Goal: Use online tool/utility: Utilize a website feature to perform a specific function

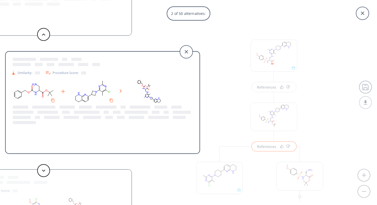
scroll to position [62, 0]
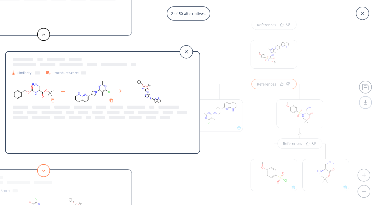
click at [47, 170] on button at bounding box center [43, 170] width 13 height 13
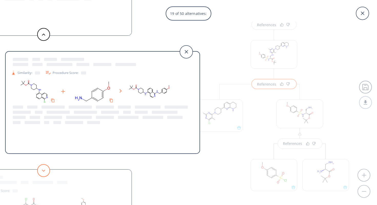
click at [43, 170] on icon at bounding box center [44, 170] width 4 height 2
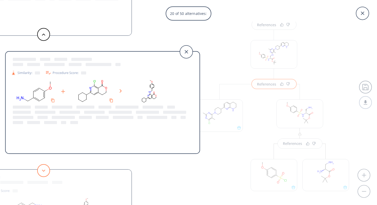
click at [43, 170] on polygon at bounding box center [43, 170] width 3 height 2
click at [43, 168] on button at bounding box center [43, 170] width 13 height 13
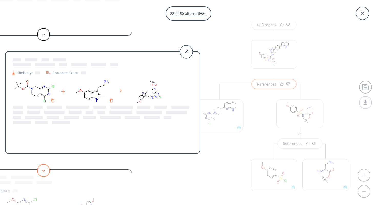
click at [43, 168] on button at bounding box center [43, 170] width 13 height 13
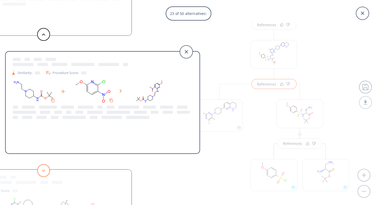
click at [43, 168] on button at bounding box center [43, 170] width 13 height 13
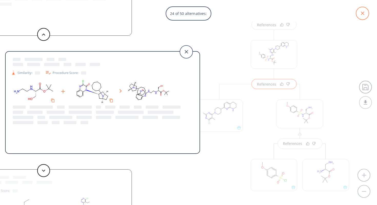
click at [356, 18] on icon at bounding box center [362, 13] width 16 height 16
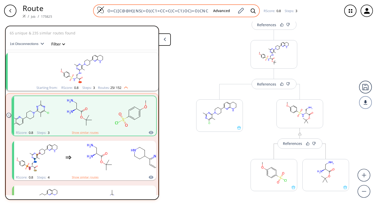
click at [126, 8] on input "O=C([C@@H](NS(=O)(C1=CC=C(C=C1)OC)=O)CNC2=NC(C)=NC(N3CCC(CC3)C4=NC5=C(C=C4)CCCN…" at bounding box center [156, 10] width 105 height 5
click at [205, 9] on input "O=C([C@@H](NS(=O)(C1=CC=C(C=C1)OC)=O)CNC2=NC(C)=NC(N3CCC(CC3)C4=NC5=C(C=C4)CCCN…" at bounding box center [156, 10] width 105 height 5
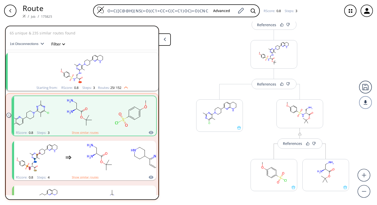
scroll to position [0, 117]
drag, startPoint x: 108, startPoint y: 10, endPoint x: 294, endPoint y: 9, distance: 186.6
click at [294, 9] on div "O=C([C@@H](NS(=O)(C1=CC=C(C=C1)OC)=O)CNC2=NC(C)=NC(N3CCC(CC3)C4=NC5=C(C=C4)CCCN…" at bounding box center [197, 10] width 282 height 13
paste input "O=S(C(C=C1)=CC(F)=C1OCCCC(NCCOCCOCCN)=O)(Cl)=O"
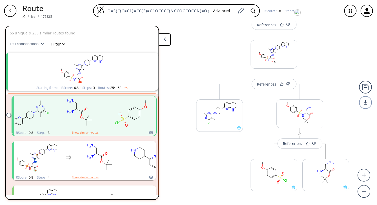
scroll to position [0, 13]
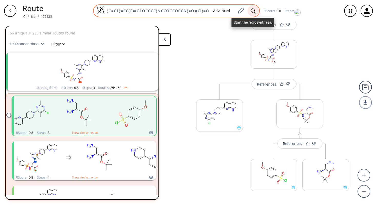
type input "O=S(C(C=C1)=CC(F)=C1OCCCC(NCCOCCOCCN)=O)(Cl)=O"
click at [250, 9] on icon at bounding box center [252, 10] width 5 height 5
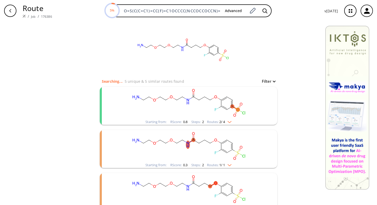
click at [230, 121] on img "clusters" at bounding box center [228, 121] width 7 height 4
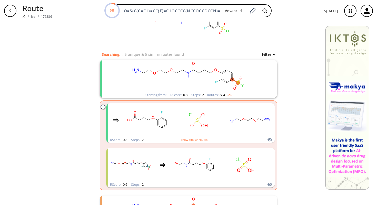
scroll to position [28, 0]
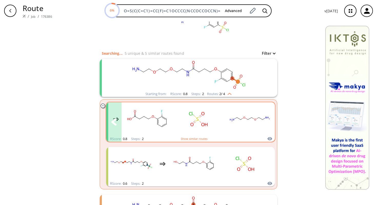
click at [235, 119] on rect "clusters" at bounding box center [250, 119] width 46 height 32
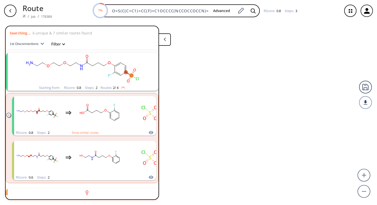
scroll to position [12, 0]
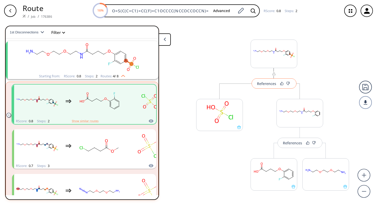
click at [263, 84] on div "References" at bounding box center [266, 83] width 19 height 3
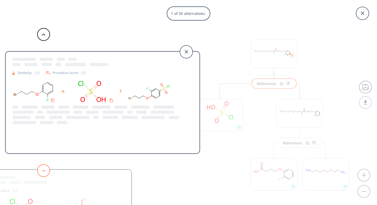
click at [44, 168] on button at bounding box center [43, 170] width 13 height 13
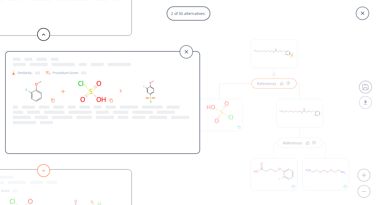
click at [45, 171] on button at bounding box center [43, 170] width 13 height 13
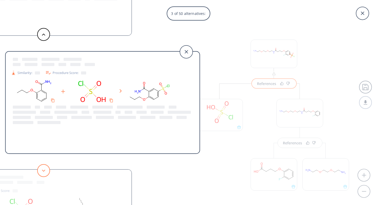
click at [43, 170] on icon at bounding box center [44, 170] width 4 height 2
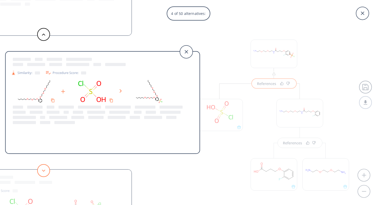
click at [43, 170] on icon at bounding box center [44, 170] width 4 height 2
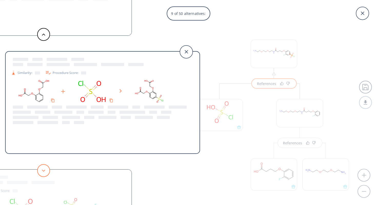
click at [43, 170] on icon at bounding box center [44, 170] width 4 height 2
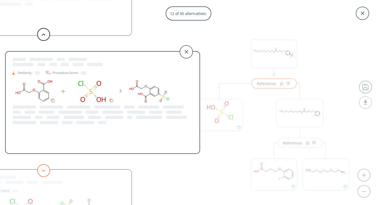
click at [43, 170] on icon at bounding box center [44, 170] width 4 height 2
click at [42, 167] on button at bounding box center [43, 170] width 13 height 13
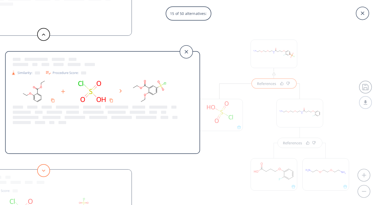
click at [42, 167] on button at bounding box center [43, 170] width 13 height 13
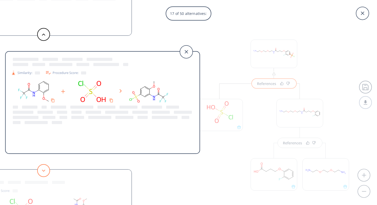
click at [42, 167] on button at bounding box center [43, 170] width 13 height 13
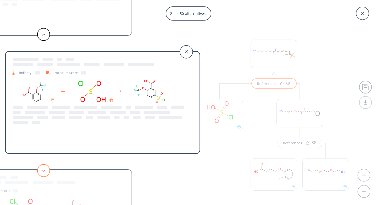
click at [42, 167] on button at bounding box center [43, 170] width 13 height 13
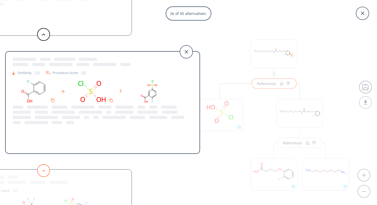
click at [43, 167] on button at bounding box center [43, 170] width 13 height 13
click at [42, 169] on button at bounding box center [43, 170] width 13 height 13
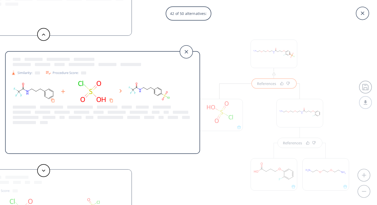
click at [42, 169] on button at bounding box center [43, 170] width 13 height 13
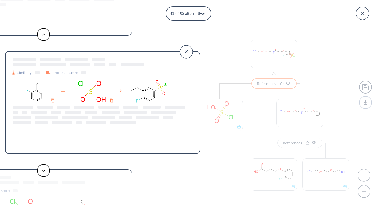
click at [42, 169] on button at bounding box center [43, 170] width 13 height 13
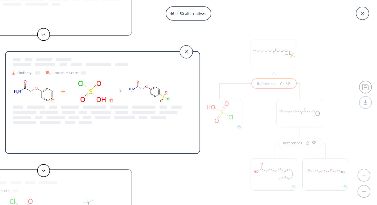
click at [42, 169] on button at bounding box center [43, 170] width 13 height 13
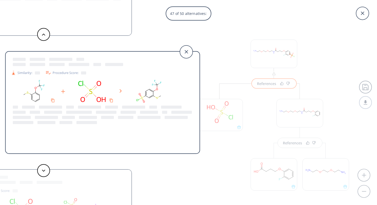
click at [42, 169] on button at bounding box center [43, 170] width 13 height 13
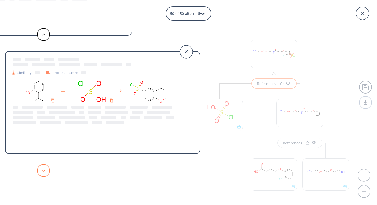
click at [43, 169] on icon at bounding box center [44, 170] width 4 height 2
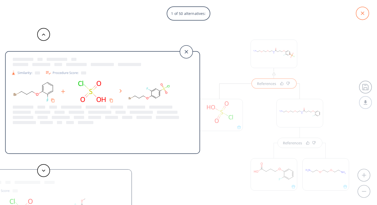
click at [365, 13] on icon at bounding box center [362, 13] width 13 height 13
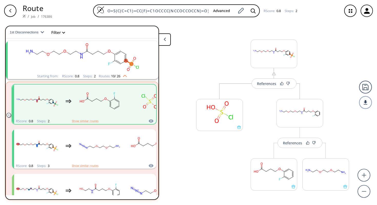
click at [9, 116] on icon "clusters" at bounding box center [8, 115] width 4 height 4
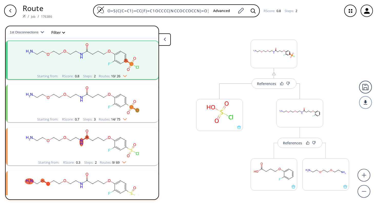
click at [116, 105] on ellipse "clusters" at bounding box center [115, 104] width 4 height 4
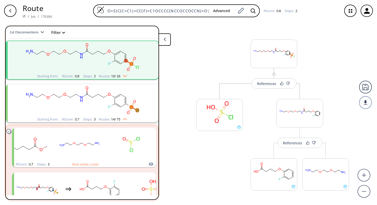
click at [174, 131] on div "References More routes from here More routes from here References More routes f…" at bounding box center [188, 111] width 377 height 179
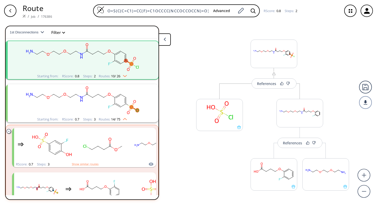
click at [9, 131] on icon "clusters" at bounding box center [8, 131] width 4 height 4
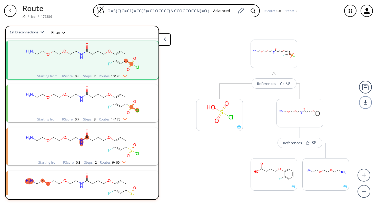
click at [126, 162] on img "clusters" at bounding box center [122, 161] width 7 height 4
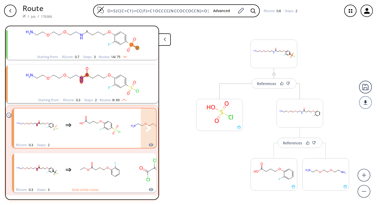
scroll to position [75, 0]
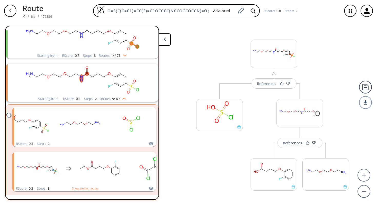
click at [97, 86] on rect "clusters" at bounding box center [81, 80] width 133 height 32
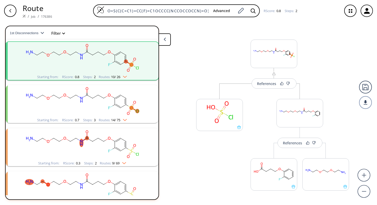
scroll to position [9, 0]
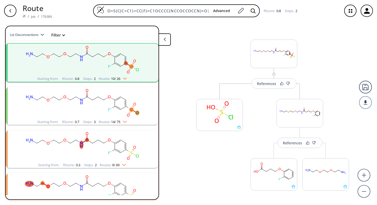
click at [115, 103] on icon "clusters" at bounding box center [115, 103] width 0 height 6
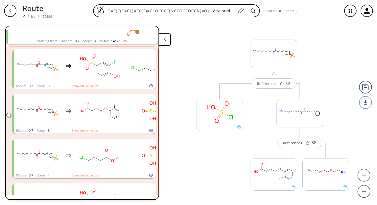
scroll to position [91, 0]
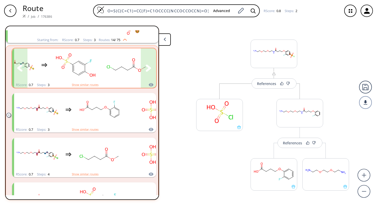
click at [149, 68] on icon "clusters" at bounding box center [148, 67] width 5 height 7
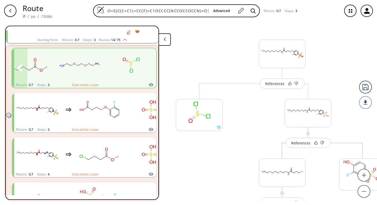
click at [120, 66] on rect "clusters" at bounding box center [131, 65] width 46 height 32
click at [116, 74] on rect "clusters" at bounding box center [131, 65] width 46 height 32
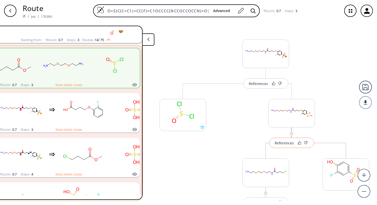
click at [280, 141] on div "References" at bounding box center [284, 142] width 19 height 3
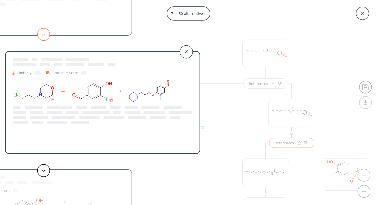
click at [45, 35] on button at bounding box center [43, 34] width 13 height 13
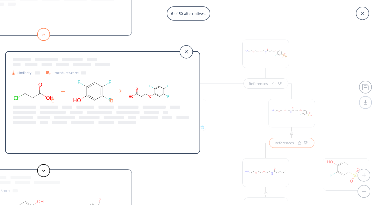
click at [45, 35] on button at bounding box center [43, 34] width 13 height 13
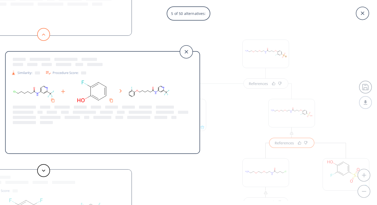
click at [45, 35] on button at bounding box center [43, 34] width 13 height 13
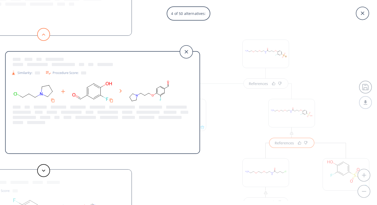
click at [45, 35] on button at bounding box center [43, 34] width 13 height 13
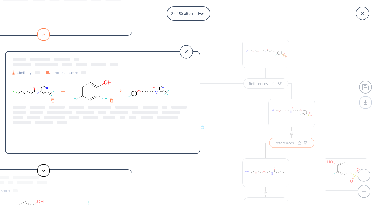
click at [45, 35] on button at bounding box center [43, 34] width 13 height 13
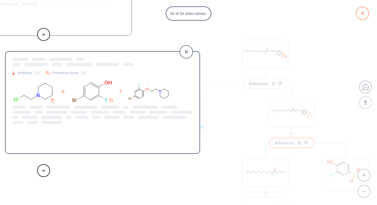
click at [362, 14] on icon at bounding box center [362, 13] width 13 height 13
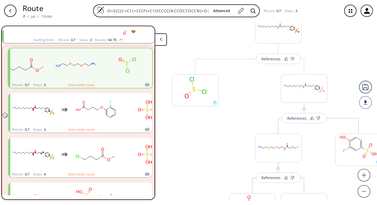
scroll to position [0, 5]
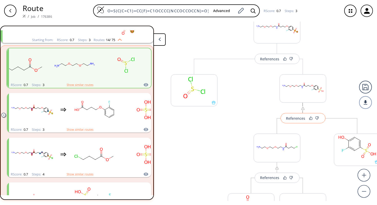
click at [294, 121] on button "References" at bounding box center [302, 118] width 45 height 10
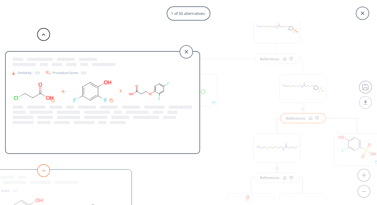
click at [44, 171] on polygon at bounding box center [43, 170] width 3 height 2
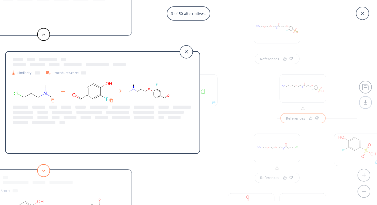
click at [44, 171] on polygon at bounding box center [43, 170] width 3 height 2
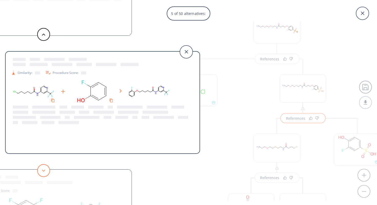
click at [44, 171] on polygon at bounding box center [43, 170] width 3 height 2
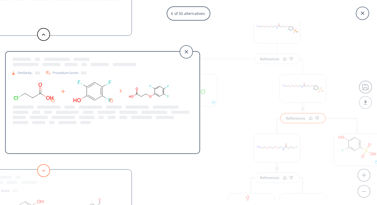
click at [44, 171] on polygon at bounding box center [43, 170] width 3 height 2
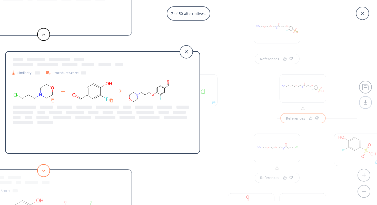
click at [44, 171] on polygon at bounding box center [43, 170] width 3 height 2
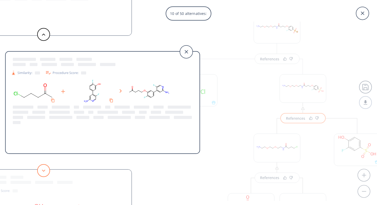
click at [44, 171] on polygon at bounding box center [43, 170] width 3 height 2
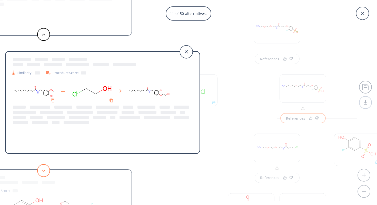
click at [43, 171] on button at bounding box center [43, 170] width 13 height 13
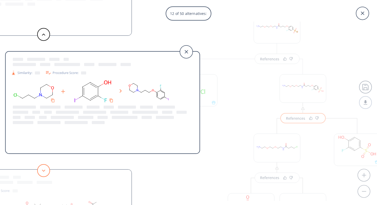
click at [43, 171] on button at bounding box center [43, 170] width 13 height 13
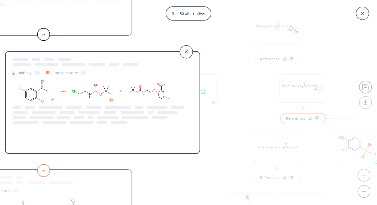
click at [43, 171] on button at bounding box center [43, 170] width 13 height 13
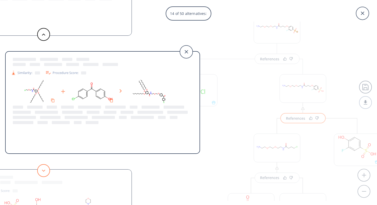
click at [43, 171] on button at bounding box center [43, 170] width 13 height 13
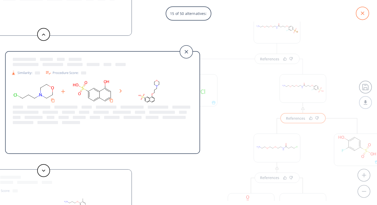
click at [359, 14] on icon at bounding box center [362, 13] width 13 height 13
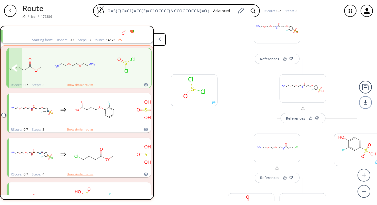
click at [102, 72] on div "clusters" at bounding box center [17, 65] width 262 height 34
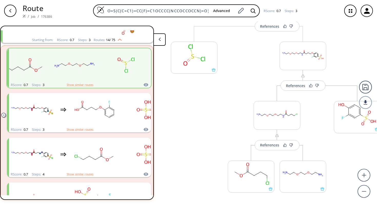
scroll to position [54, 0]
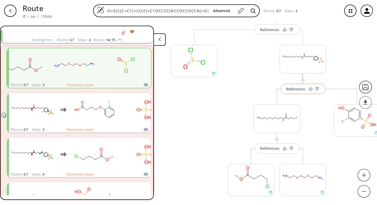
click at [297, 90] on div "References" at bounding box center [295, 88] width 19 height 3
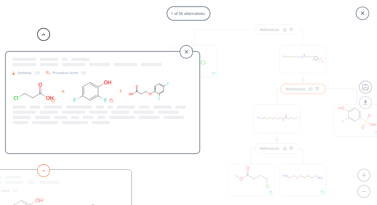
click at [44, 169] on icon at bounding box center [44, 170] width 4 height 2
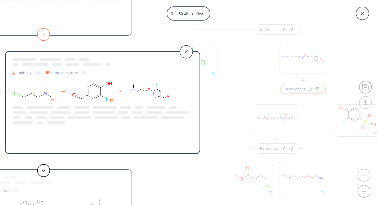
click at [43, 36] on button at bounding box center [43, 34] width 13 height 13
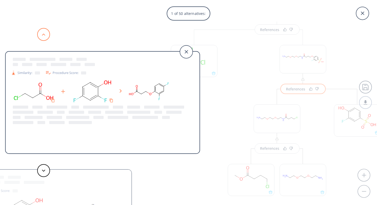
click at [43, 36] on button at bounding box center [43, 34] width 13 height 13
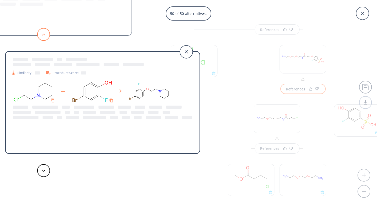
click at [45, 33] on icon at bounding box center [44, 34] width 4 height 2
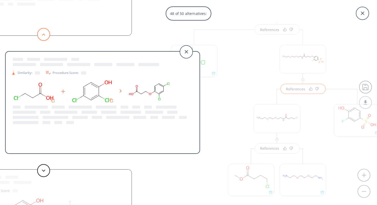
click at [45, 33] on icon at bounding box center [44, 34] width 4 height 2
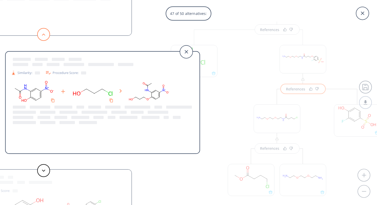
click at [45, 33] on icon at bounding box center [44, 34] width 4 height 2
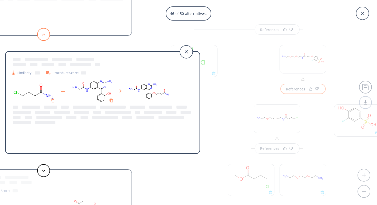
click at [44, 33] on button at bounding box center [43, 34] width 13 height 13
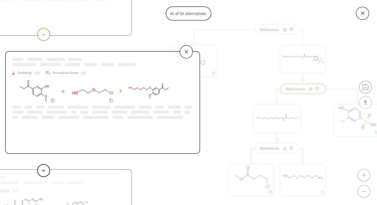
click at [44, 33] on icon at bounding box center [44, 34] width 4 height 2
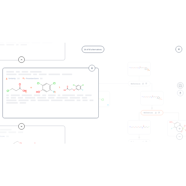
scroll to position [91, 0]
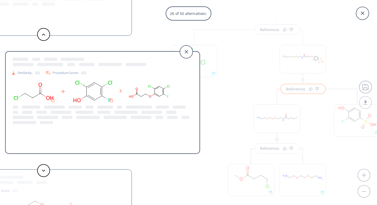
click at [44, 32] on button at bounding box center [43, 34] width 13 height 13
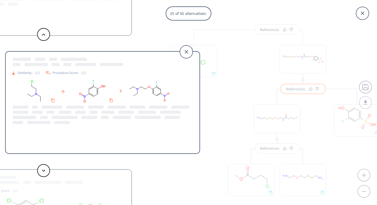
click at [44, 32] on button at bounding box center [43, 34] width 13 height 13
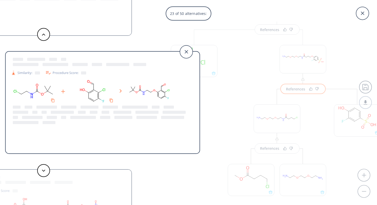
click at [44, 32] on button at bounding box center [43, 34] width 13 height 13
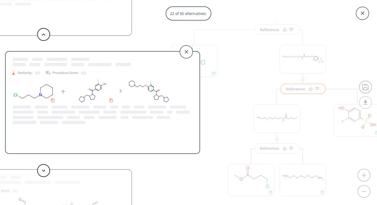
click at [44, 32] on button at bounding box center [43, 34] width 13 height 13
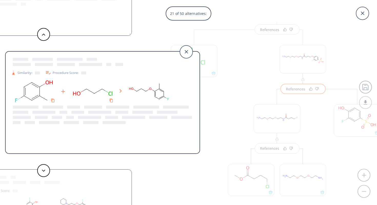
click at [44, 32] on button at bounding box center [43, 34] width 13 height 13
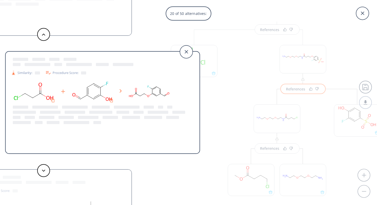
click at [44, 32] on button at bounding box center [43, 34] width 13 height 13
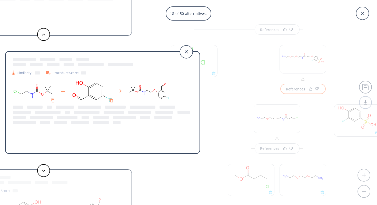
click at [44, 32] on button at bounding box center [43, 34] width 13 height 13
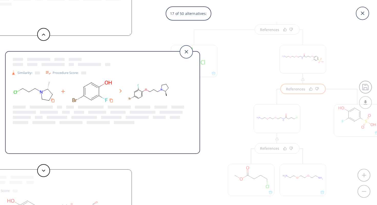
click at [44, 32] on button at bounding box center [43, 34] width 13 height 13
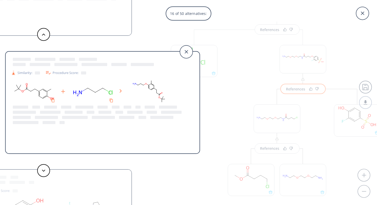
click at [44, 32] on button at bounding box center [43, 34] width 13 height 13
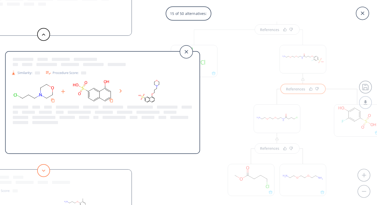
click at [42, 166] on button at bounding box center [43, 170] width 13 height 13
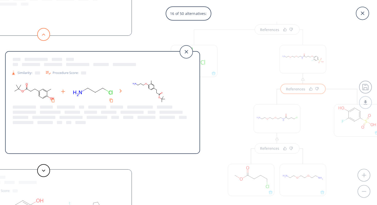
click at [43, 31] on button at bounding box center [43, 34] width 13 height 13
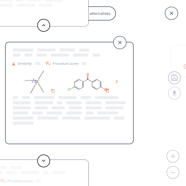
click at [36, 161] on div at bounding box center [43, 161] width 15 height 13
click at [44, 162] on icon at bounding box center [44, 161] width 4 height 2
